Goal: Transaction & Acquisition: Obtain resource

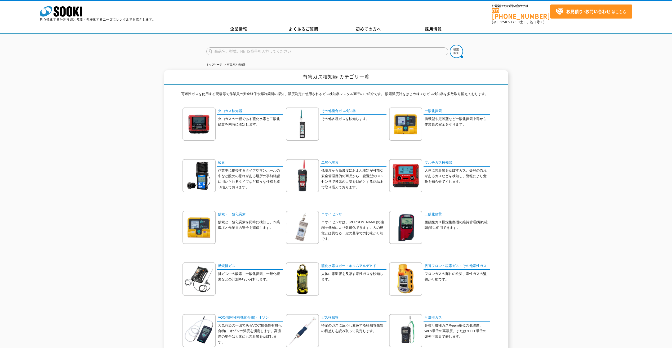
scroll to position [73, 0]
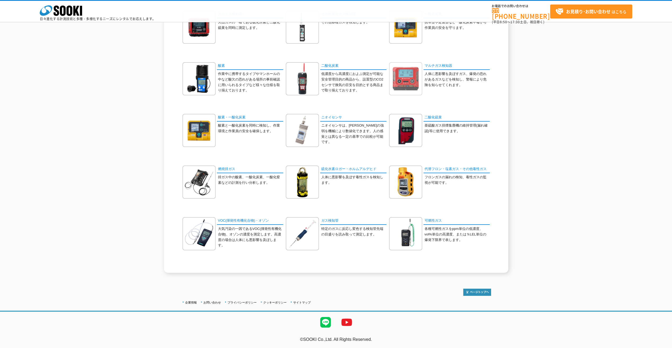
click at [414, 85] on img at bounding box center [405, 78] width 33 height 33
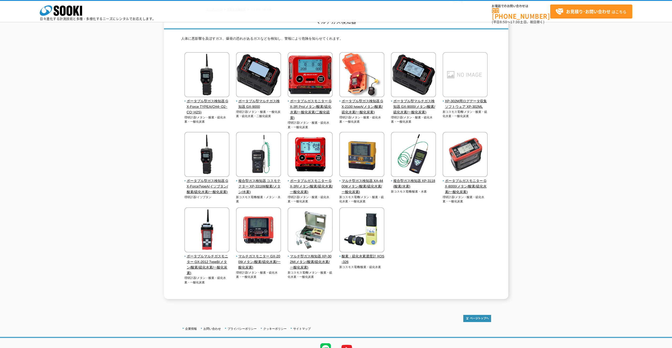
scroll to position [57, 0]
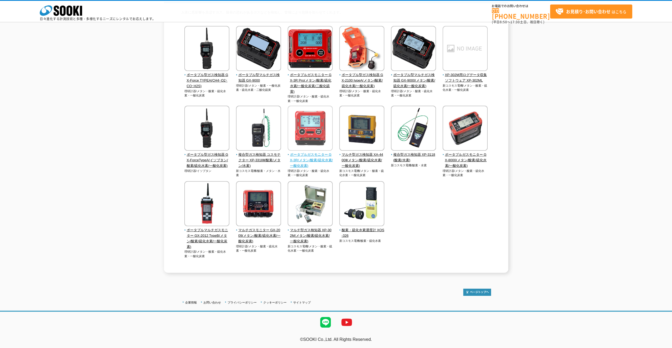
click at [310, 155] on span "ポータブルガスモニター GX-3R(メタン/酸素/硫化水素/一酸化炭素)" at bounding box center [310, 160] width 45 height 16
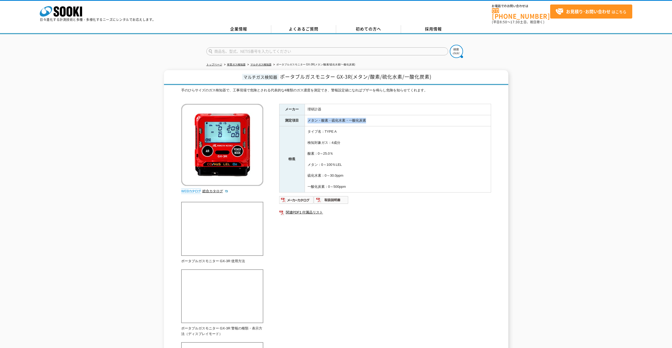
drag, startPoint x: 309, startPoint y: 118, endPoint x: 369, endPoint y: 117, distance: 59.6
click at [369, 117] on td "メタン・酸素・硫化水素・一酸化炭素" at bounding box center [398, 120] width 186 height 11
drag, startPoint x: 369, startPoint y: 117, endPoint x: 364, endPoint y: 116, distance: 4.5
copy td "メタン・酸素・硫化水素・一酸化炭素"
click at [391, 241] on div "手のひらサイズのガス検知器で、工事現場で危険とされる代表的な4種類のガス濃度を測定でき、警報設定値になればブザーを鳴らし危険を知らせてくれます。 総合カタログ…" at bounding box center [336, 322] width 310 height 468
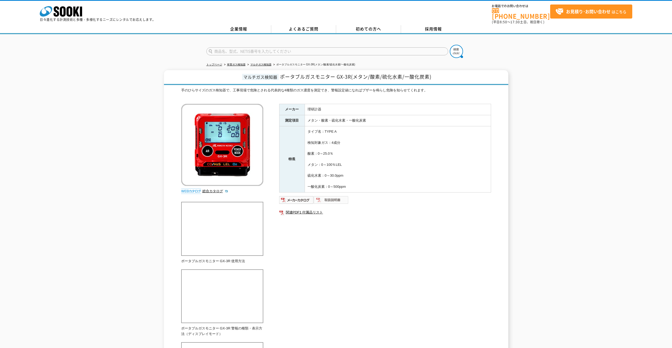
click at [333, 198] on img at bounding box center [331, 200] width 35 height 8
